Goal: Transaction & Acquisition: Book appointment/travel/reservation

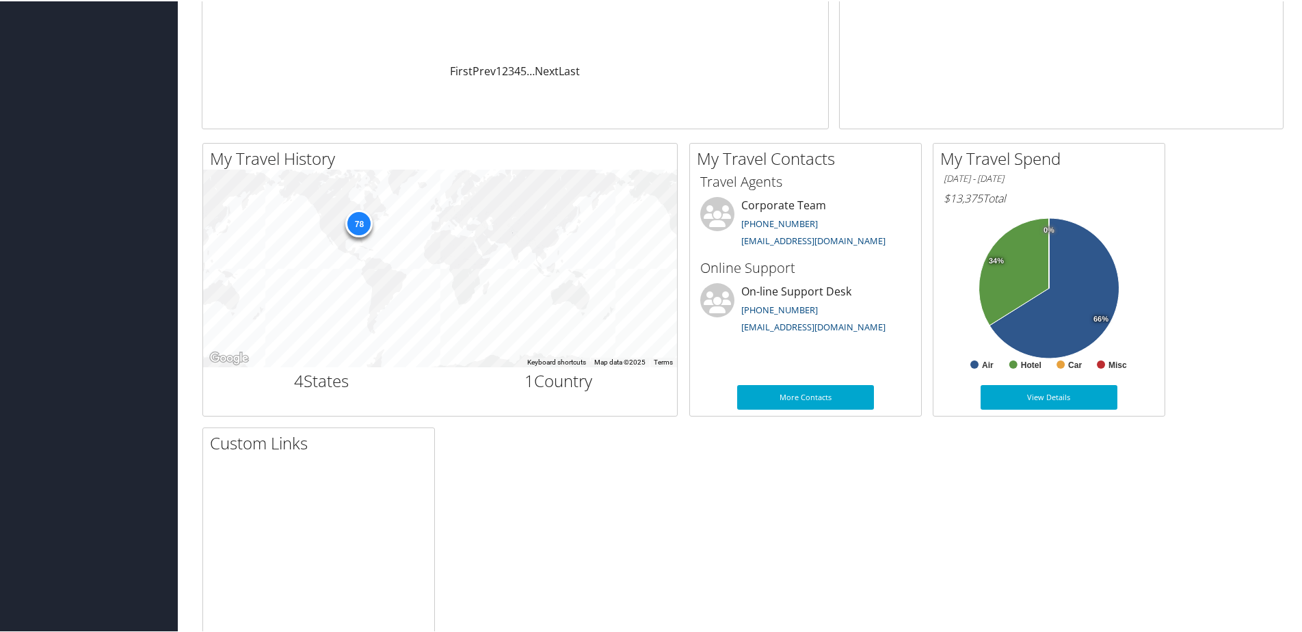
scroll to position [142, 0]
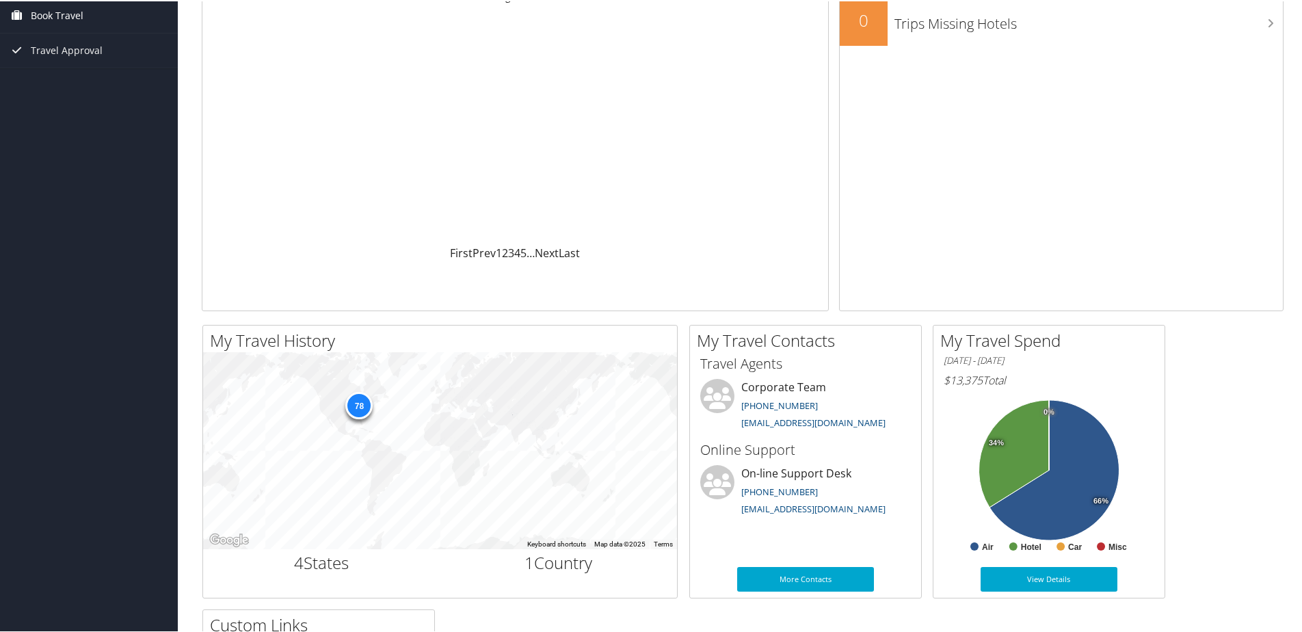
click at [84, 1] on link "Book Travel" at bounding box center [89, 14] width 178 height 34
click at [76, 77] on link "Book/Manage Online Trips" at bounding box center [89, 82] width 178 height 21
